Goal: Task Accomplishment & Management: Manage account settings

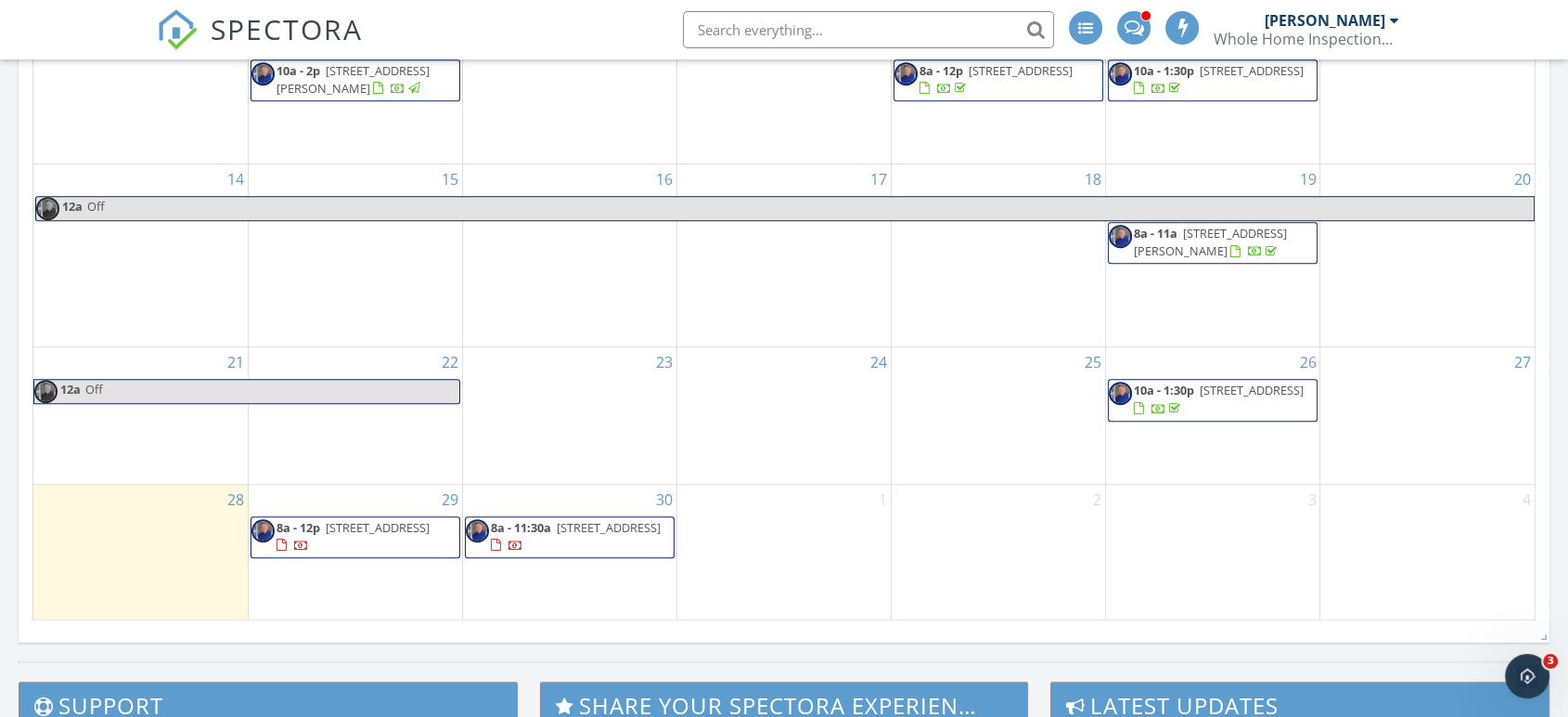
scroll to position [1031, 0]
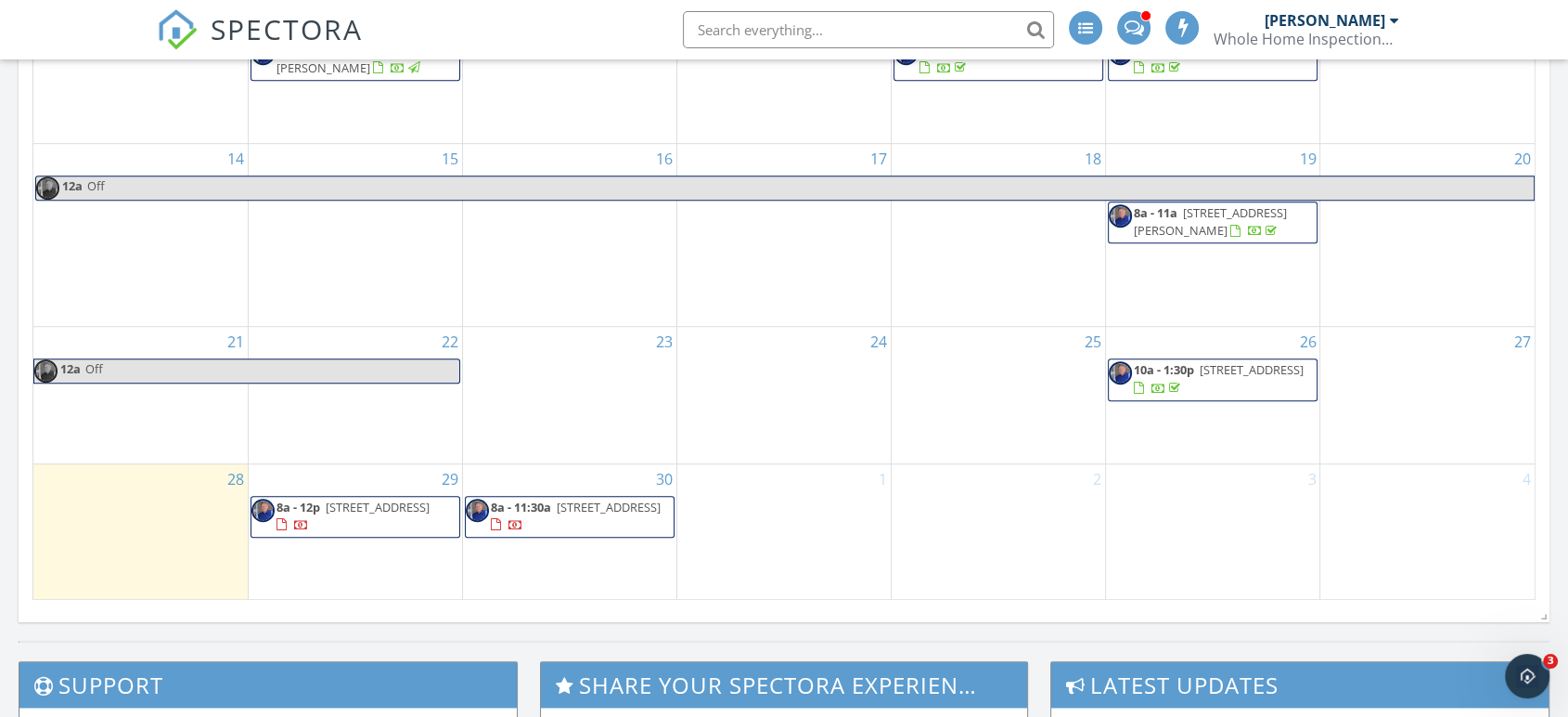
click at [347, 513] on span "8a - 12p [STREET_ADDRESS]" at bounding box center [356, 516] width 208 height 36
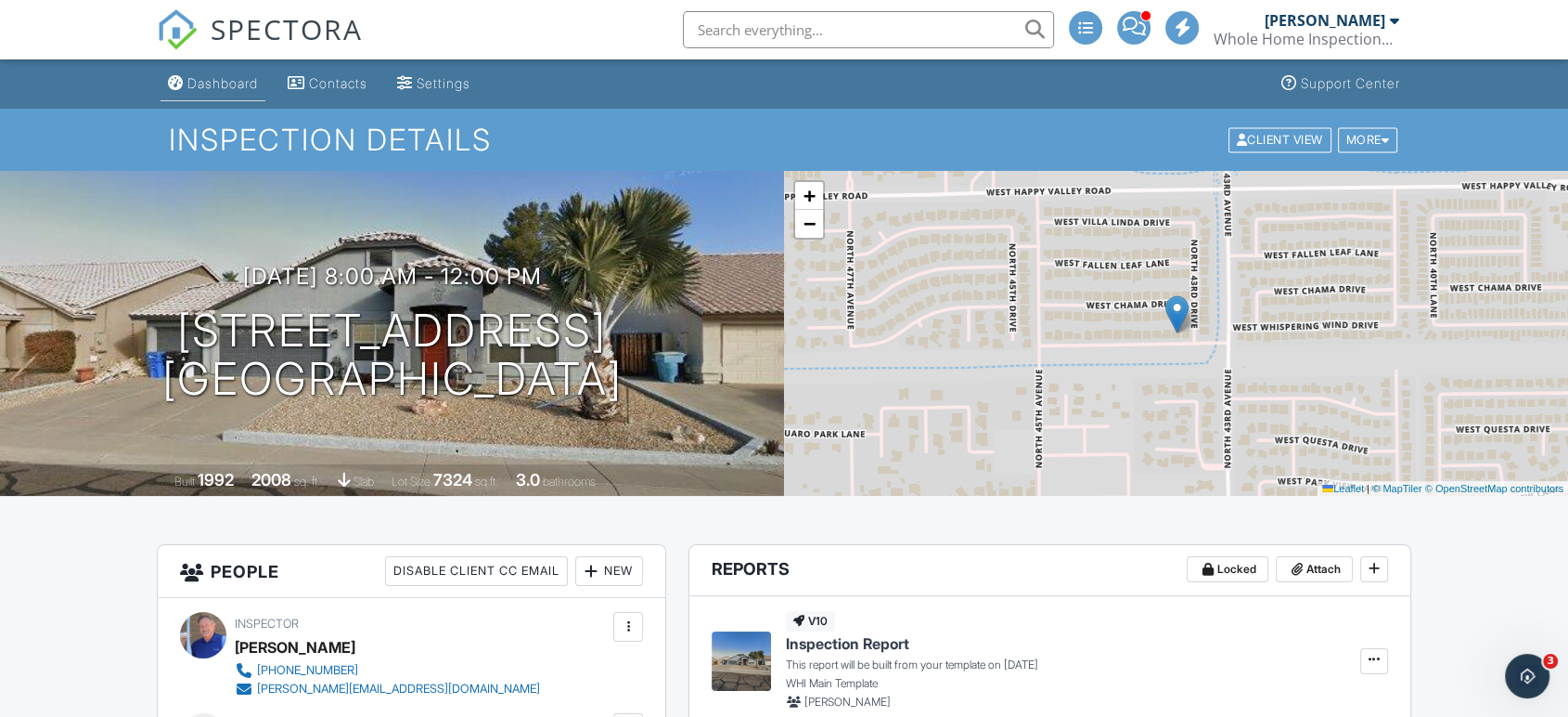
click at [231, 91] on div "Dashboard" at bounding box center [223, 83] width 71 height 16
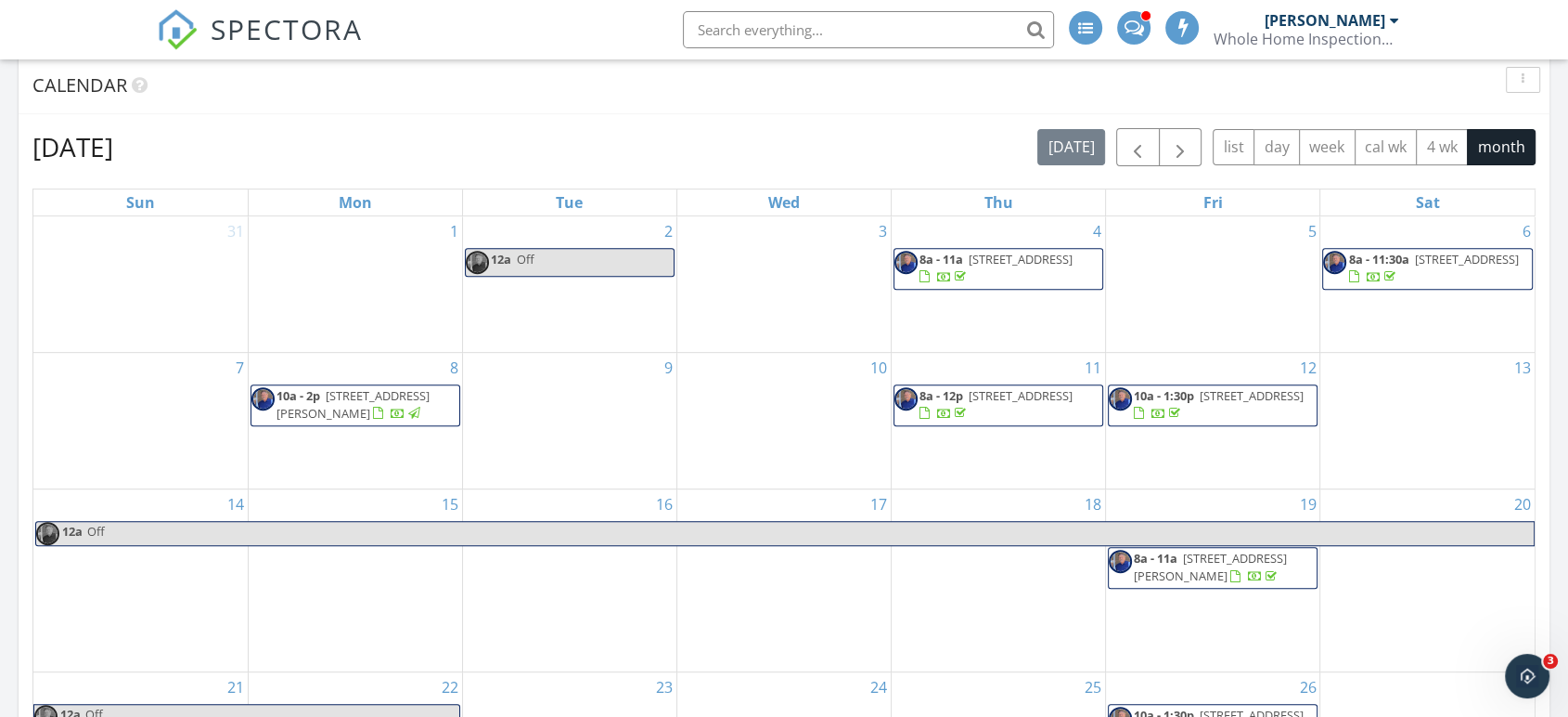
scroll to position [722, 0]
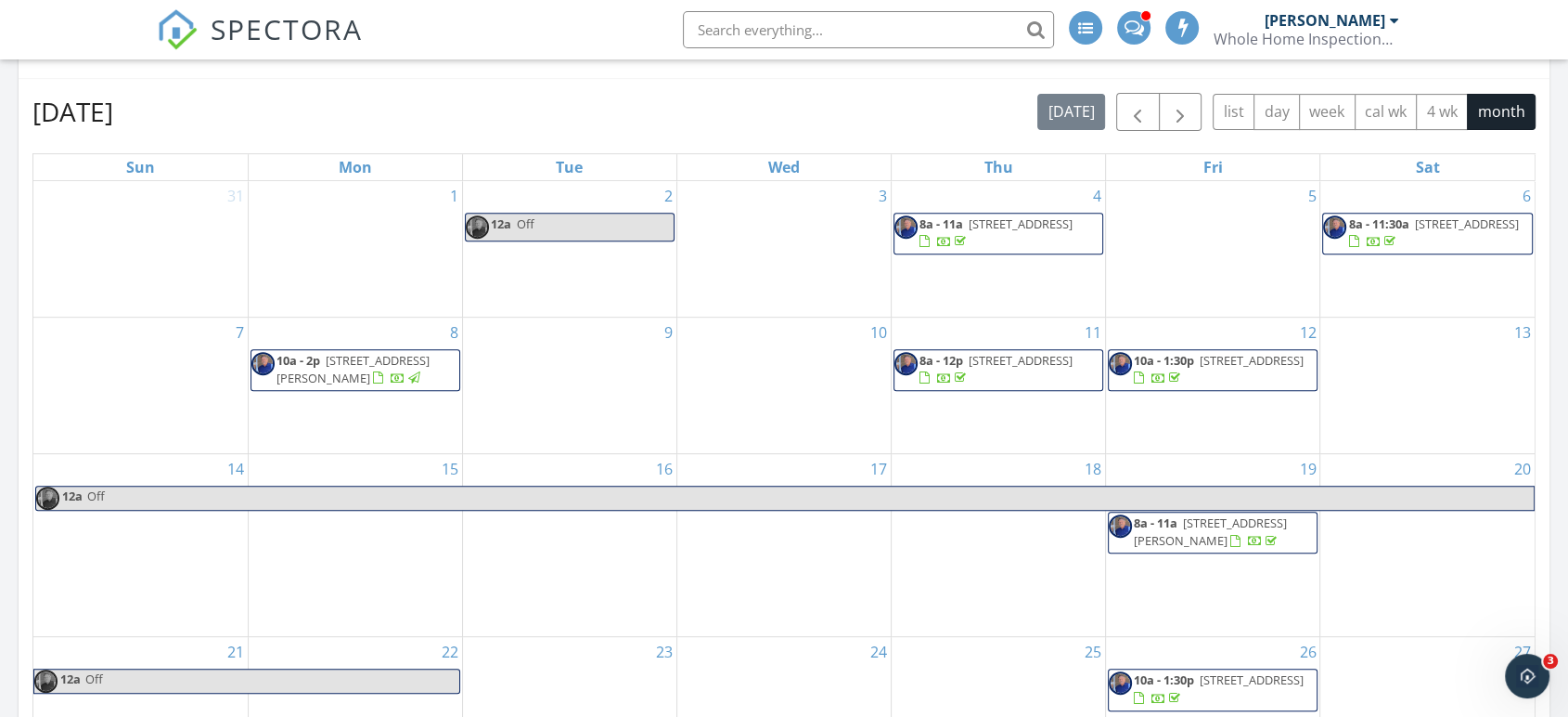
click at [1185, 538] on span "[STREET_ADDRESS][PERSON_NAME]" at bounding box center [1210, 531] width 153 height 34
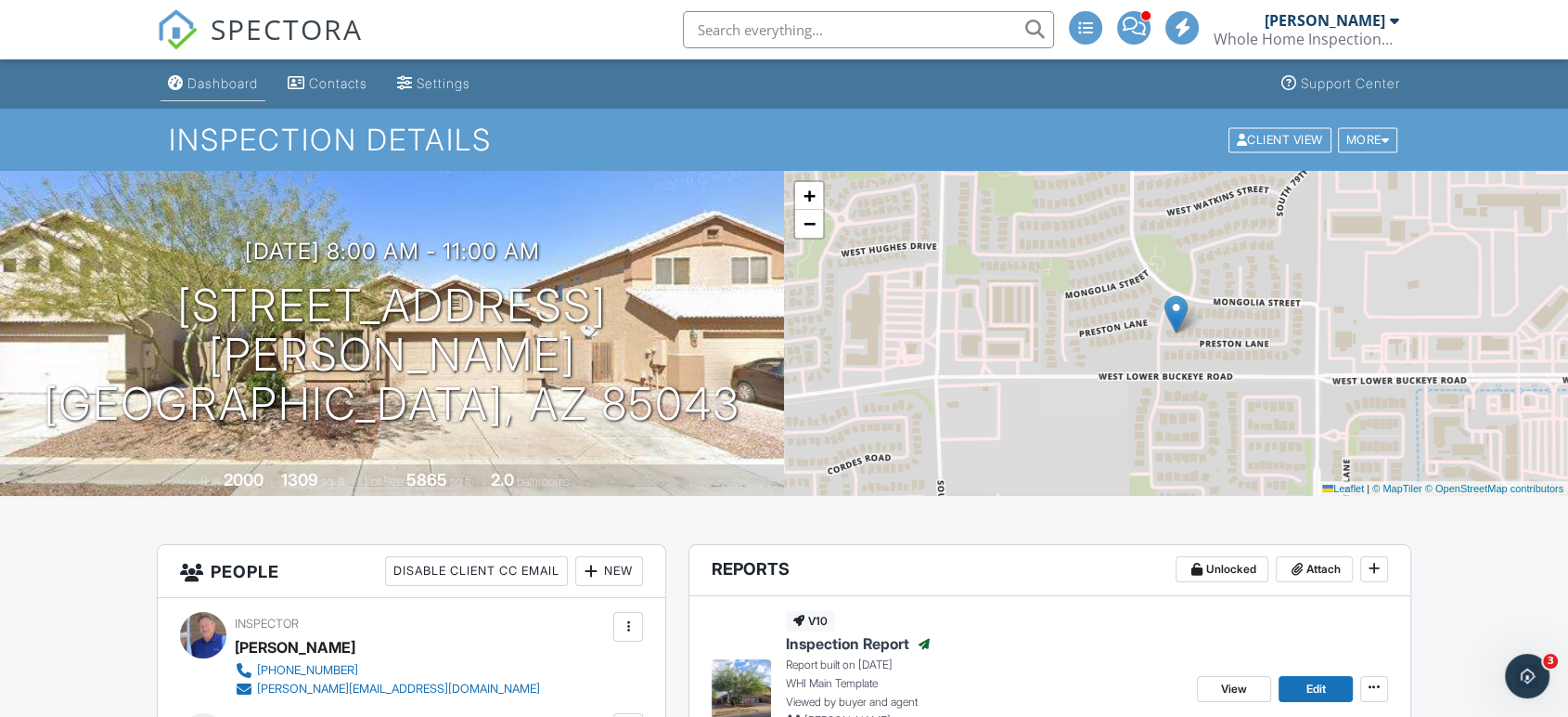
click at [231, 92] on link "Dashboard" at bounding box center [213, 84] width 105 height 34
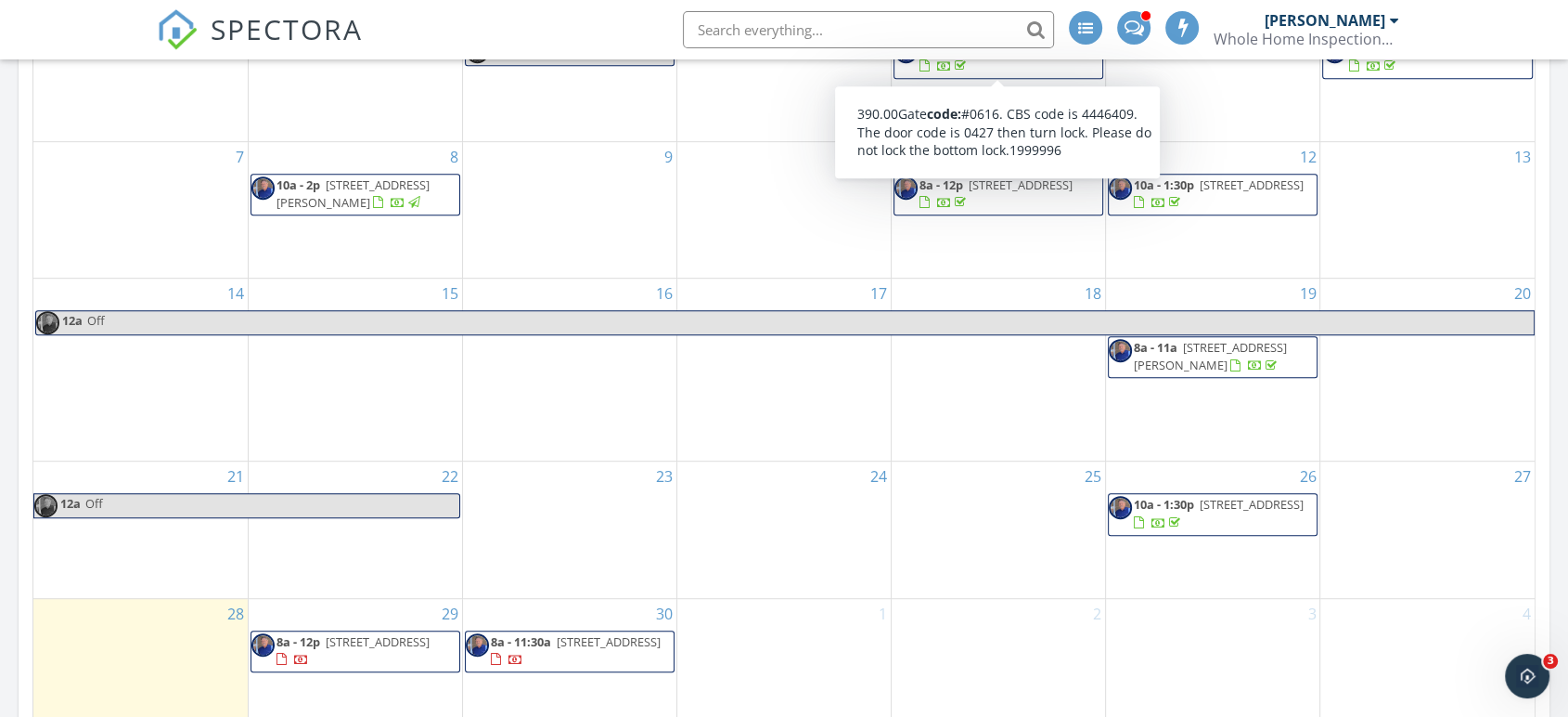
scroll to position [928, 0]
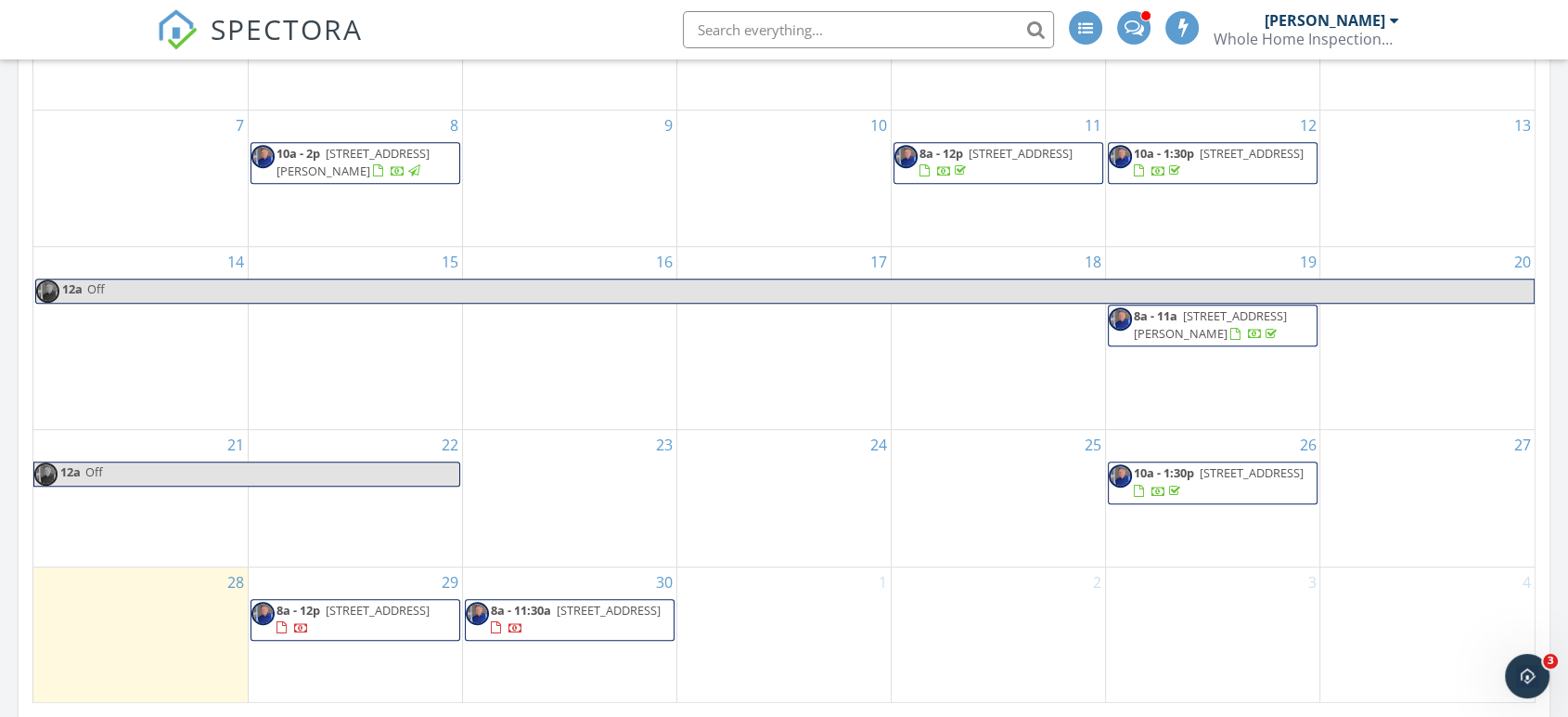
click at [1235, 479] on span "[STREET_ADDRESS]" at bounding box center [1252, 472] width 104 height 17
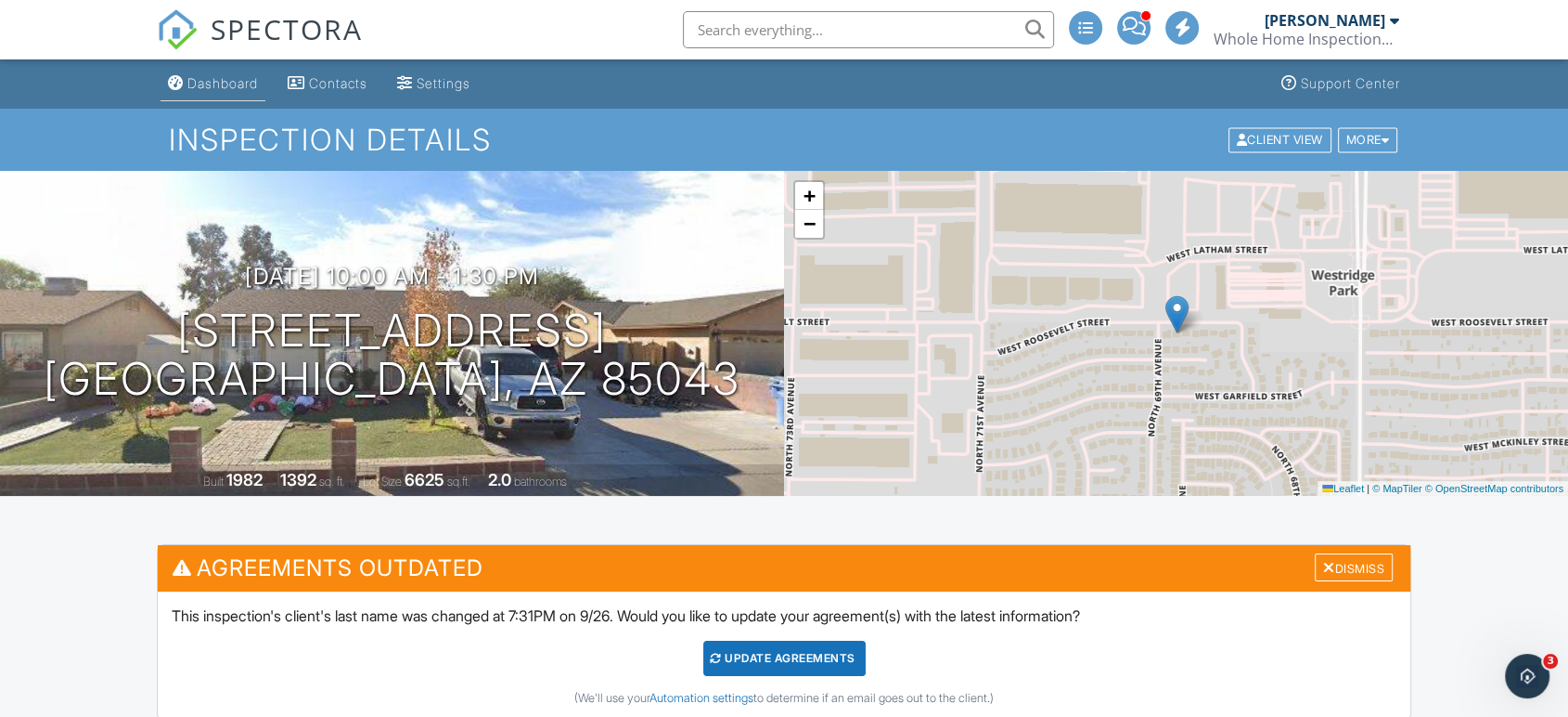
click at [250, 86] on div "Dashboard" at bounding box center [223, 83] width 71 height 16
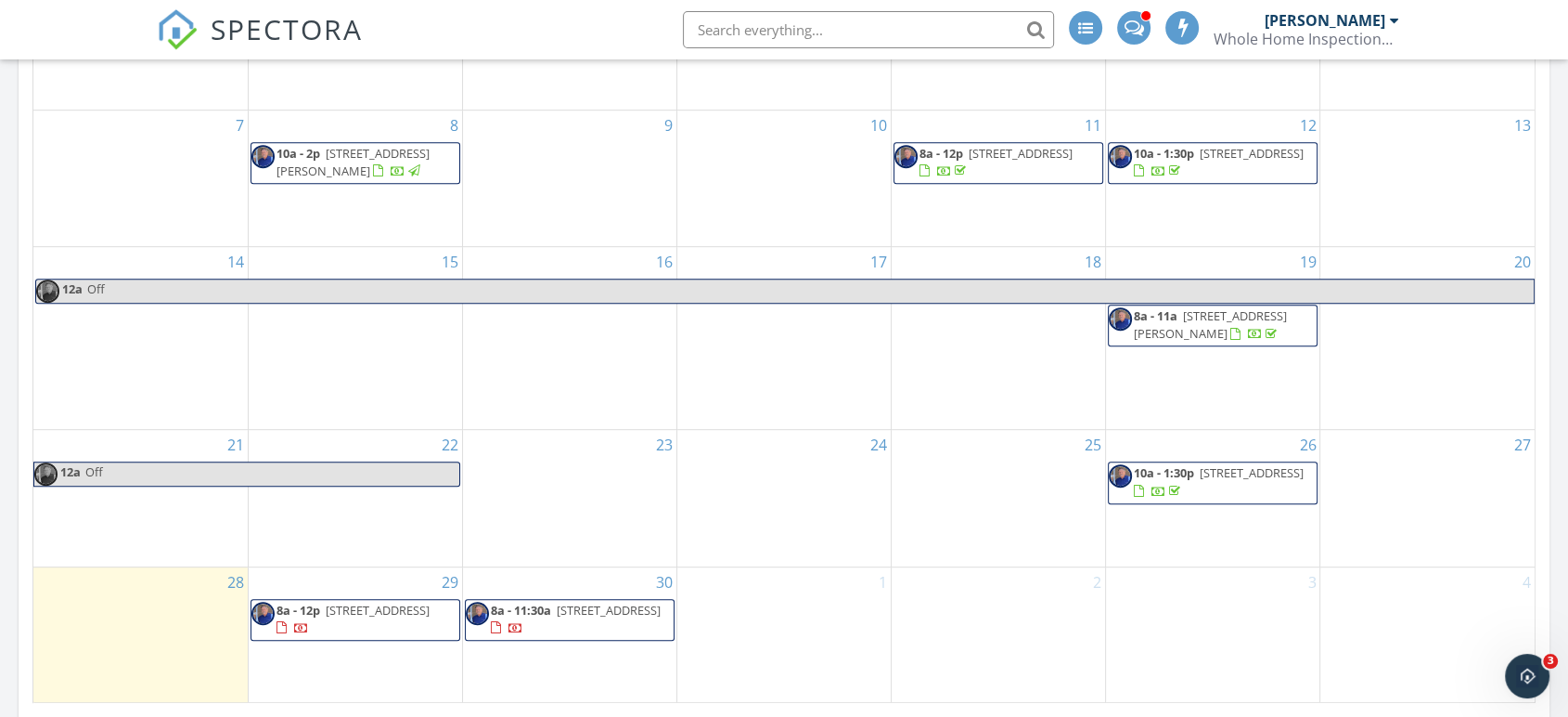
scroll to position [928, 0]
click at [362, 615] on span "4326 W Whispering Wind Dr, Glendale 85310" at bounding box center [377, 610] width 104 height 17
